Goal: Entertainment & Leisure: Consume media (video, audio)

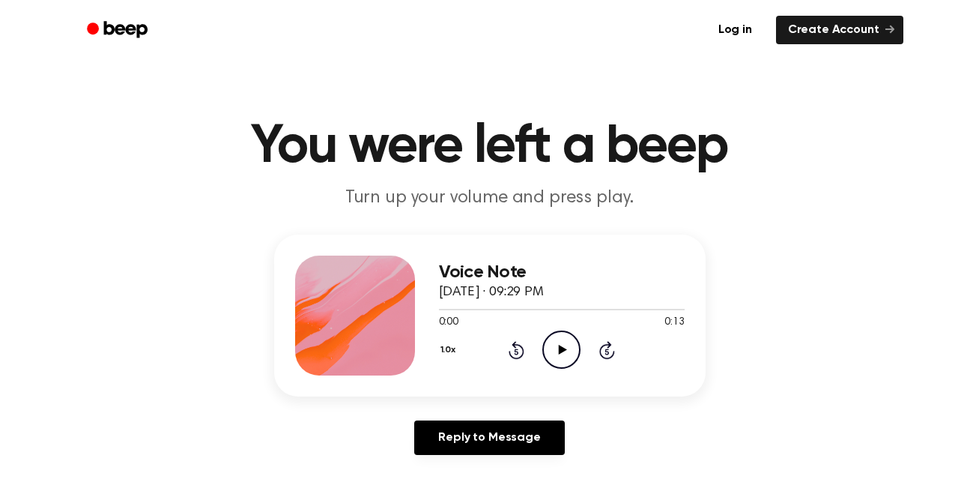
click at [559, 346] on icon at bounding box center [563, 350] width 8 height 10
click at [555, 361] on icon "Pause Audio" at bounding box center [561, 349] width 38 height 38
click at [514, 357] on icon at bounding box center [517, 350] width 16 height 18
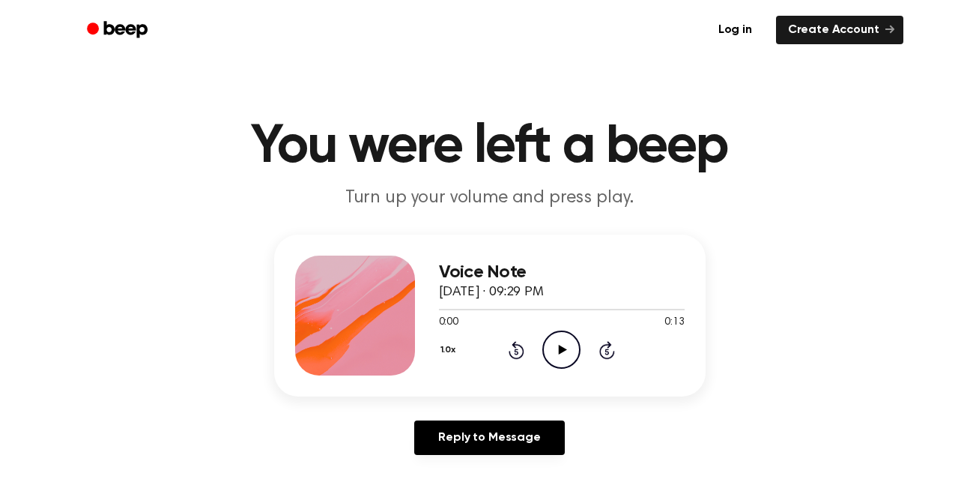
click at [514, 357] on icon at bounding box center [517, 350] width 16 height 18
click at [572, 343] on icon "Play Audio" at bounding box center [561, 349] width 38 height 38
click at [521, 348] on icon at bounding box center [517, 350] width 16 height 18
click at [568, 352] on icon "Play Audio" at bounding box center [561, 349] width 38 height 38
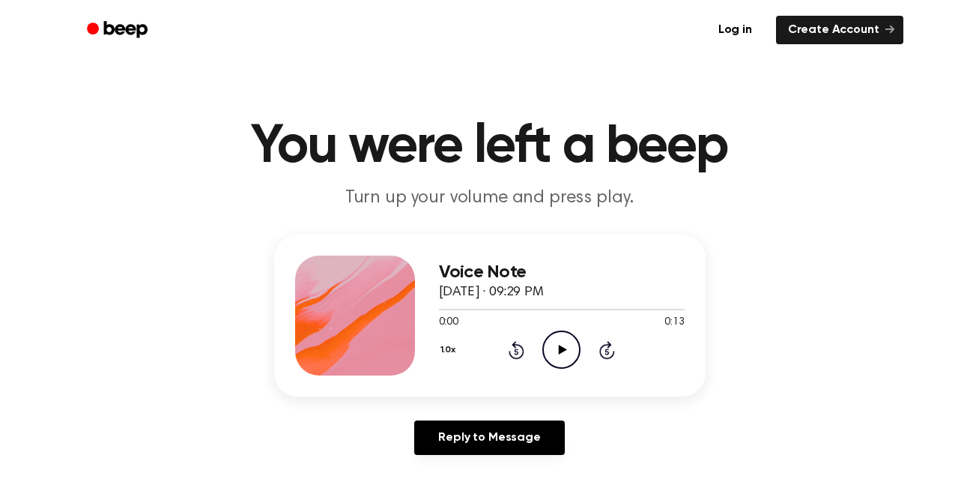
click at [555, 343] on icon "Play Audio" at bounding box center [561, 349] width 38 height 38
click at [551, 324] on div "0:00 0:14" at bounding box center [562, 323] width 246 height 16
click at [574, 361] on icon "Play Audio" at bounding box center [561, 349] width 38 height 38
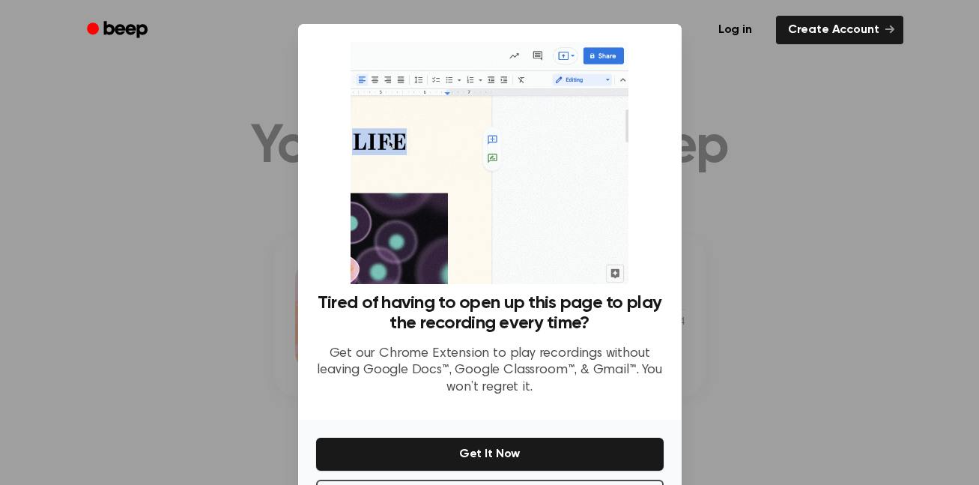
click at [833, 285] on div at bounding box center [489, 242] width 979 height 485
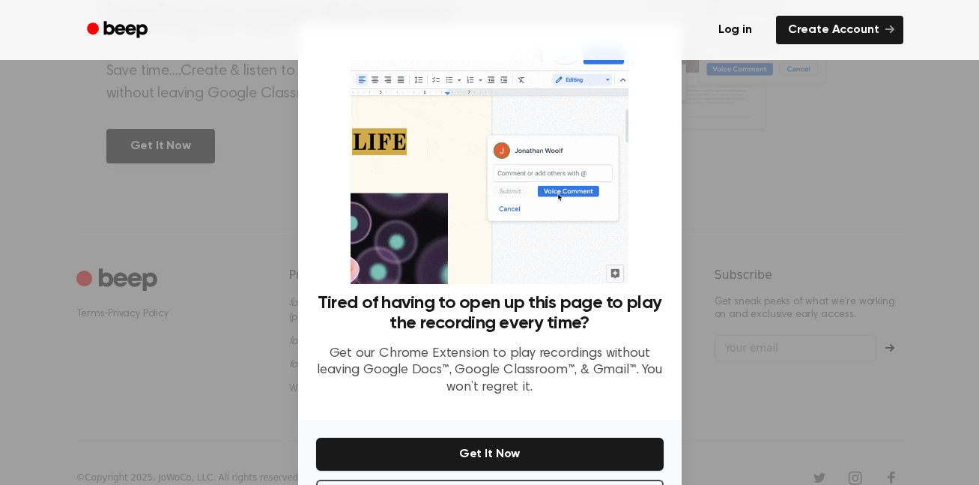
scroll to position [61, 0]
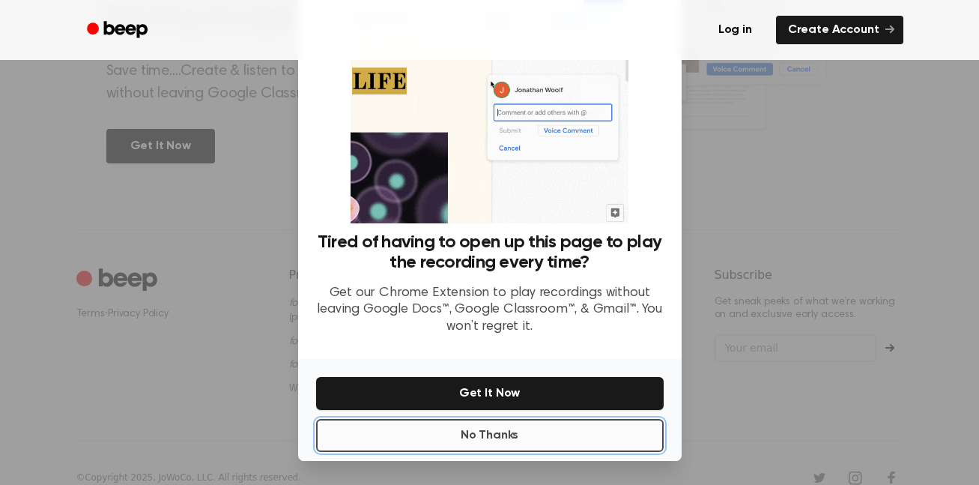
click at [608, 451] on button "No Thanks" at bounding box center [490, 435] width 348 height 33
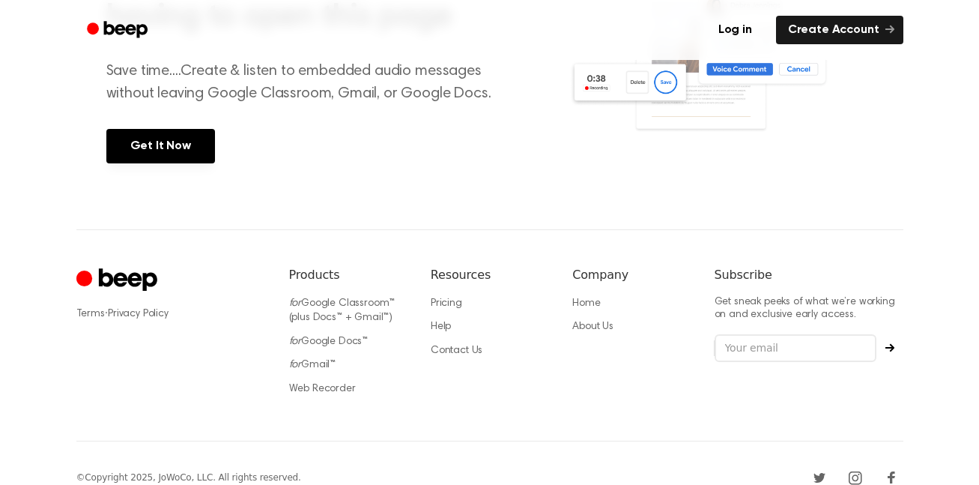
scroll to position [0, 0]
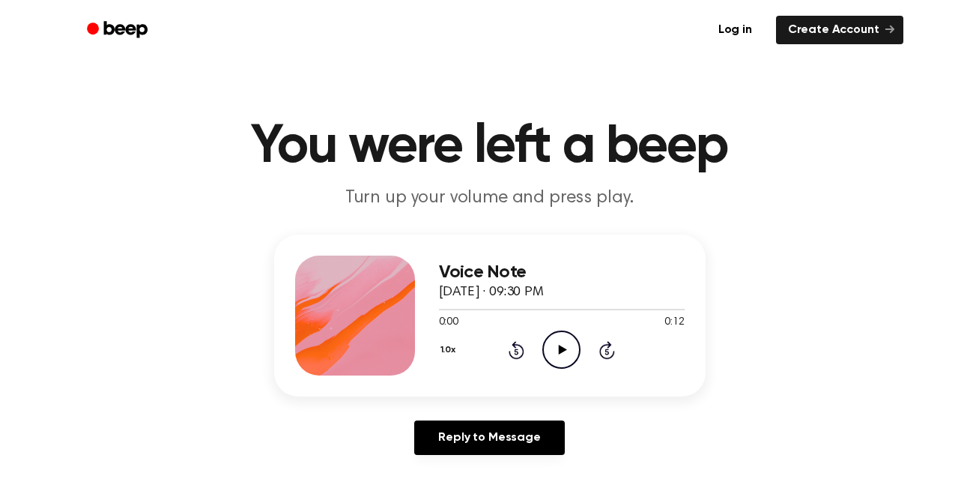
click at [544, 359] on icon "Play Audio" at bounding box center [561, 349] width 38 height 38
click at [568, 352] on icon "Play Audio" at bounding box center [561, 349] width 38 height 38
click at [570, 355] on icon "Play Audio" at bounding box center [561, 349] width 38 height 38
